Goal: Transaction & Acquisition: Purchase product/service

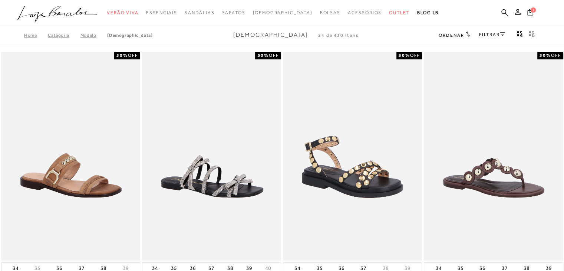
click at [482, 35] on link "FILTRAR" at bounding box center [492, 34] width 26 height 5
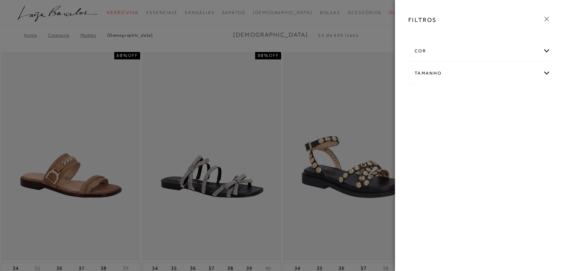
click at [459, 68] on div "Tamanho" at bounding box center [480, 73] width 142 height 20
click at [486, 99] on input "35" at bounding box center [486, 98] width 7 height 7
checkbox input "true"
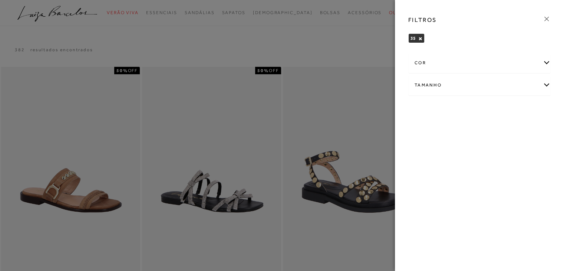
click at [550, 18] on icon at bounding box center [547, 19] width 8 height 8
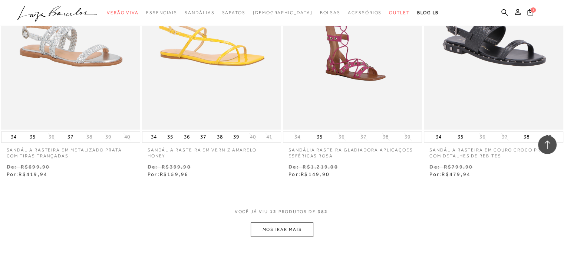
scroll to position [779, 0]
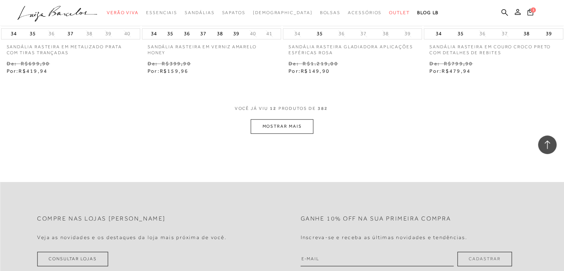
click at [288, 124] on button "MOSTRAR MAIS" at bounding box center [282, 126] width 62 height 14
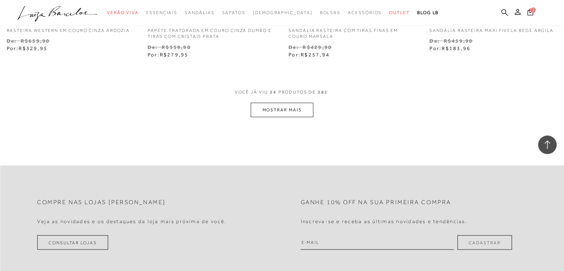
scroll to position [1559, 0]
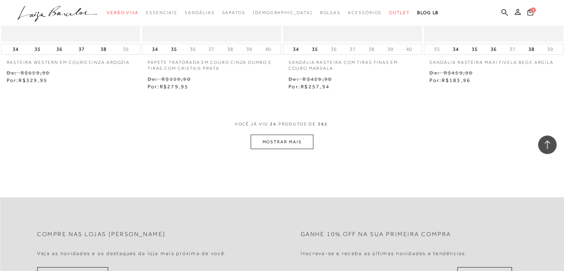
click at [297, 144] on button "MOSTRAR MAIS" at bounding box center [282, 142] width 62 height 14
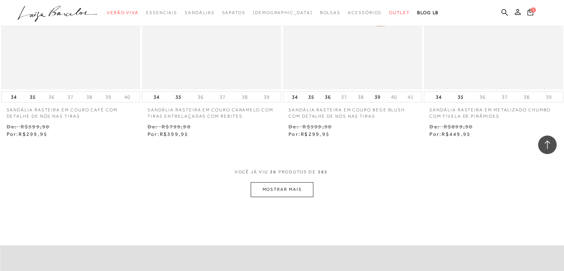
scroll to position [2301, 0]
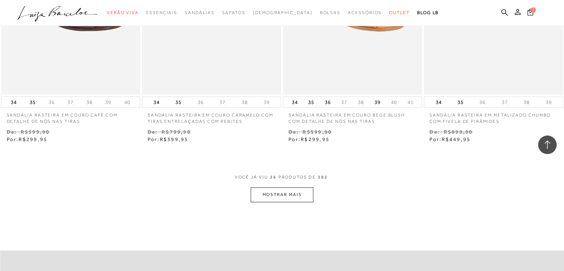
click at [285, 197] on button "MOSTRAR MAIS" at bounding box center [282, 194] width 62 height 14
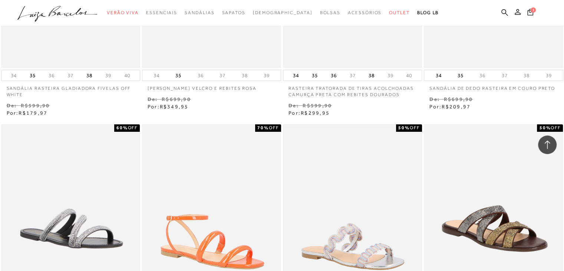
scroll to position [3080, 0]
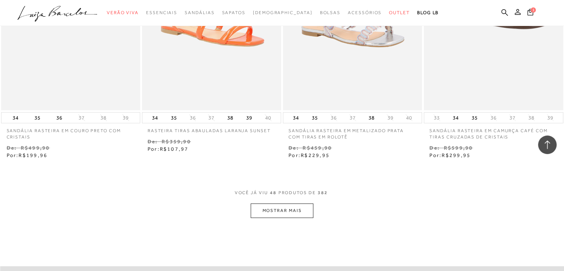
click at [285, 207] on button "MOSTRAR MAIS" at bounding box center [282, 210] width 62 height 14
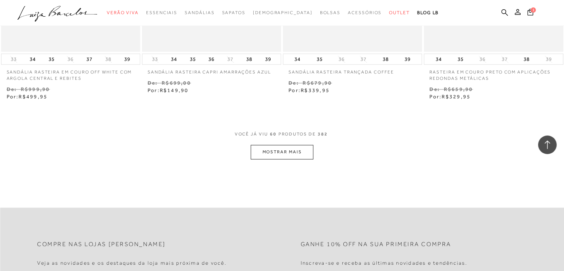
click at [291, 154] on button "MOSTRAR MAIS" at bounding box center [282, 152] width 62 height 14
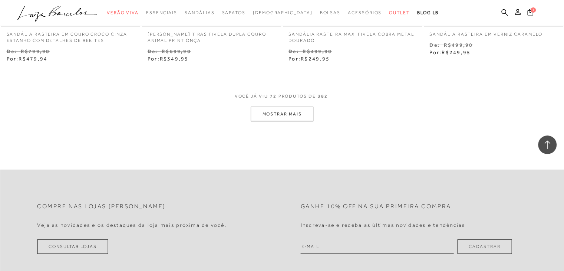
scroll to position [4787, 0]
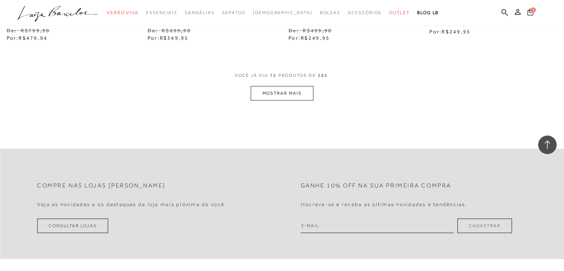
click at [308, 96] on button "MOSTRAR MAIS" at bounding box center [282, 93] width 62 height 14
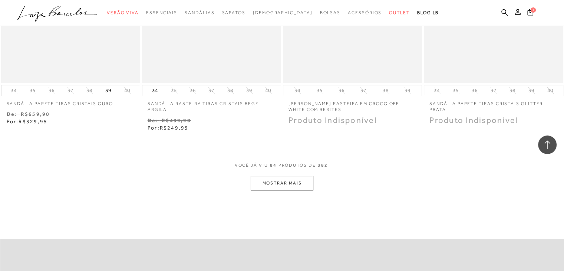
click at [304, 183] on button "MOSTRAR MAIS" at bounding box center [282, 183] width 62 height 14
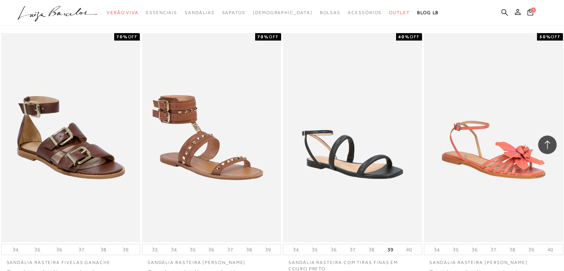
scroll to position [6235, 0]
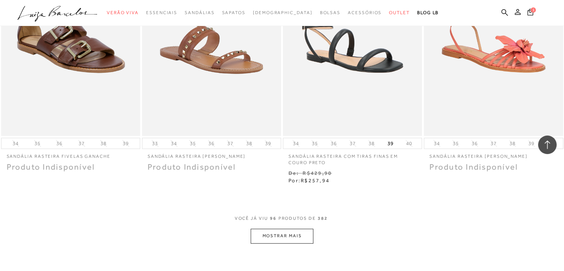
click at [276, 232] on button "MOSTRAR MAIS" at bounding box center [282, 236] width 62 height 14
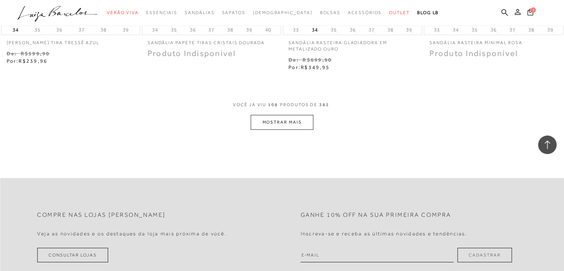
scroll to position [7051, 0]
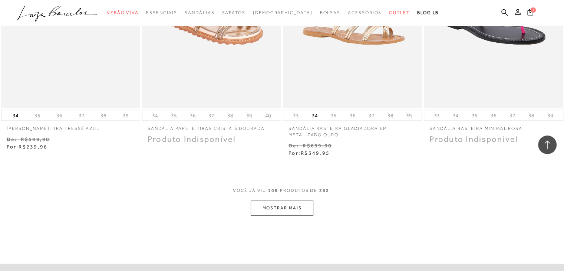
click at [282, 201] on button "MOSTRAR MAIS" at bounding box center [282, 207] width 62 height 14
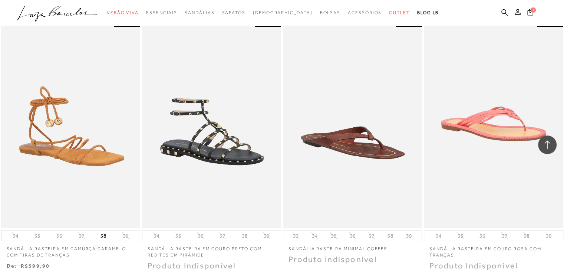
scroll to position [7942, 0]
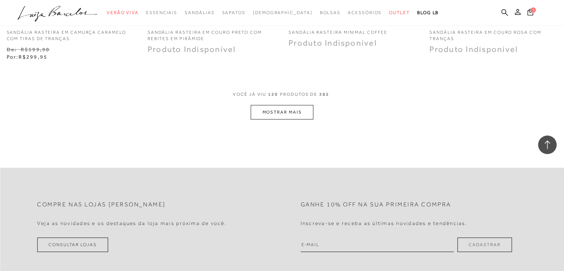
click at [268, 112] on button "MOSTRAR MAIS" at bounding box center [282, 112] width 62 height 14
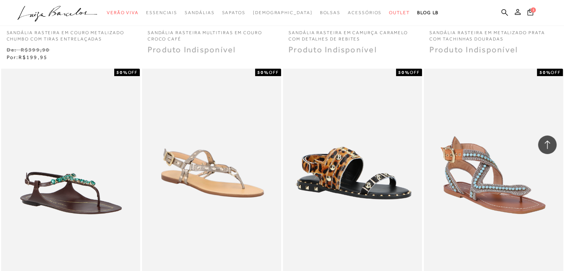
scroll to position [8723, 0]
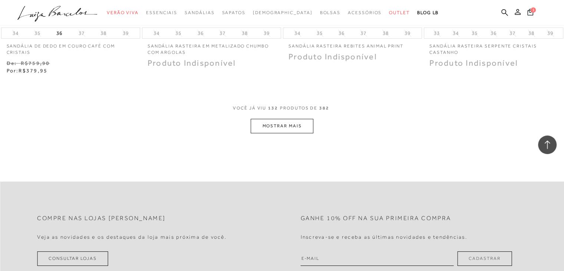
click at [282, 120] on button "MOSTRAR MAIS" at bounding box center [282, 126] width 62 height 14
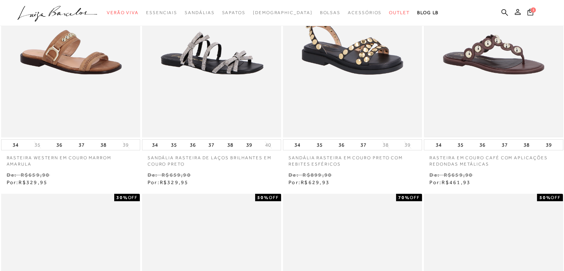
scroll to position [0, 0]
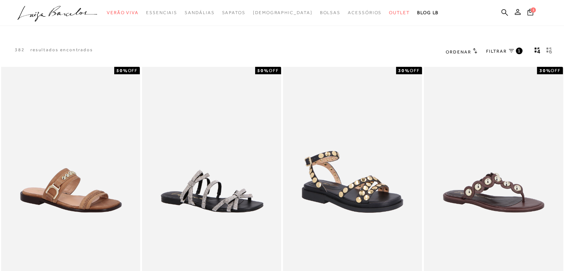
click at [465, 52] on span "Ordenar" at bounding box center [458, 51] width 25 height 5
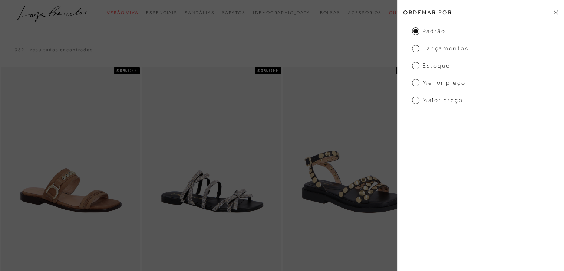
click at [440, 83] on span "Menor Preço" at bounding box center [438, 83] width 53 height 8
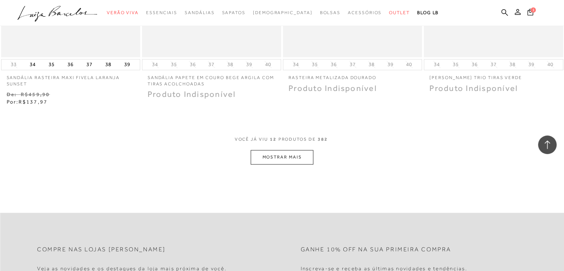
scroll to position [742, 0]
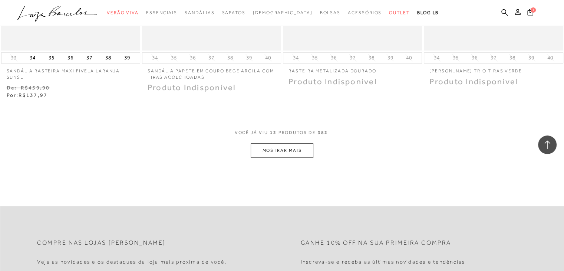
click at [308, 144] on button "MOSTRAR MAIS" at bounding box center [282, 150] width 62 height 14
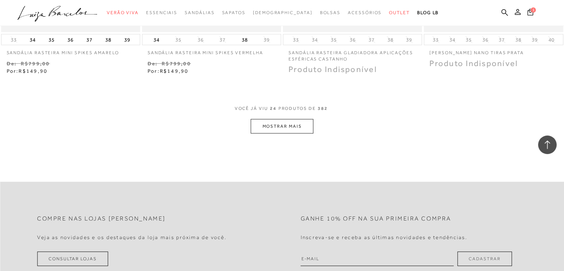
scroll to position [1559, 0]
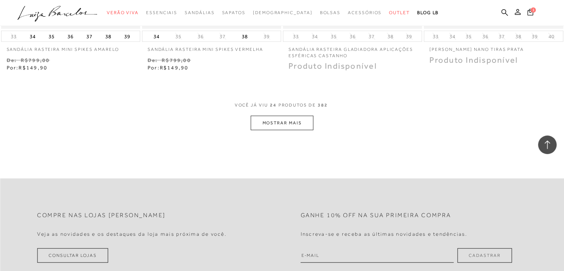
click at [295, 120] on button "MOSTRAR MAIS" at bounding box center [282, 123] width 62 height 14
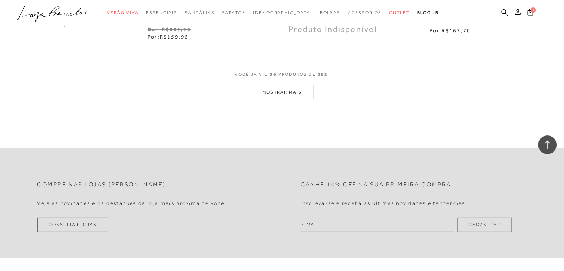
scroll to position [2396, 0]
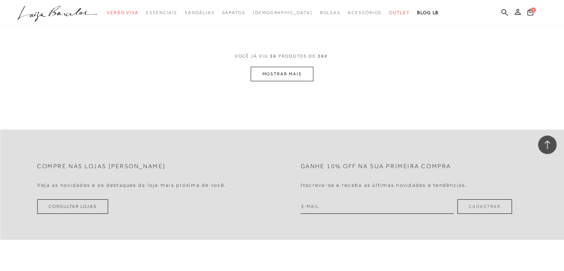
click at [295, 67] on button "MOSTRAR MAIS" at bounding box center [282, 74] width 62 height 14
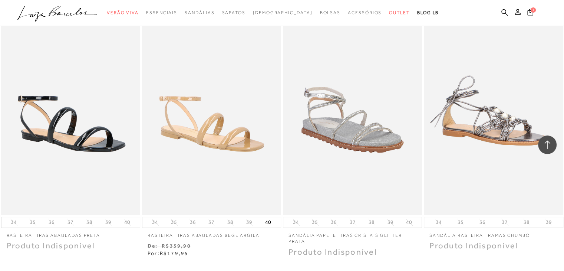
scroll to position [3027, 0]
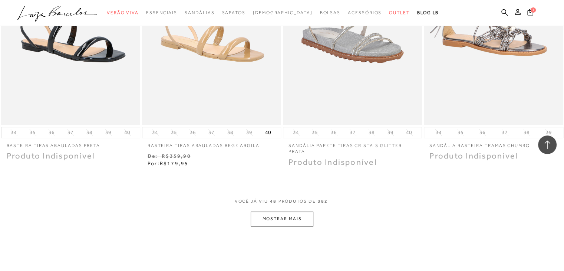
click at [294, 212] on button "MOSTRAR MAIS" at bounding box center [282, 219] width 62 height 14
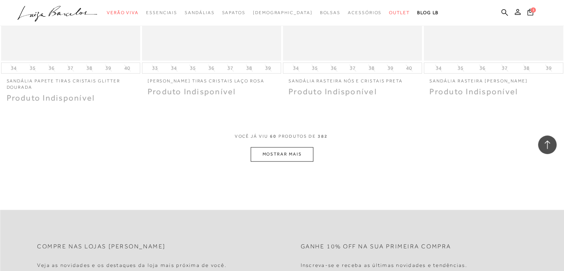
scroll to position [3917, 0]
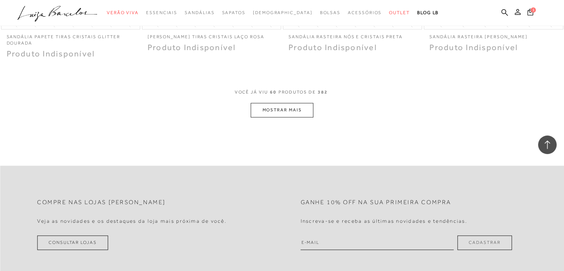
click at [269, 103] on button "MOSTRAR MAIS" at bounding box center [282, 110] width 62 height 14
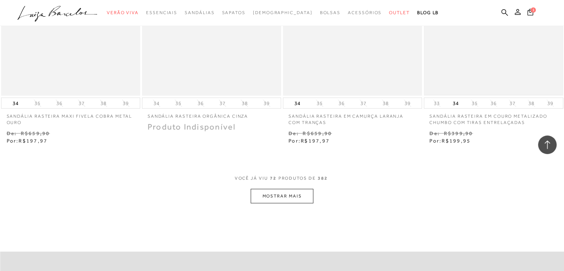
scroll to position [4734, 0]
